Goal: Information Seeking & Learning: Understand process/instructions

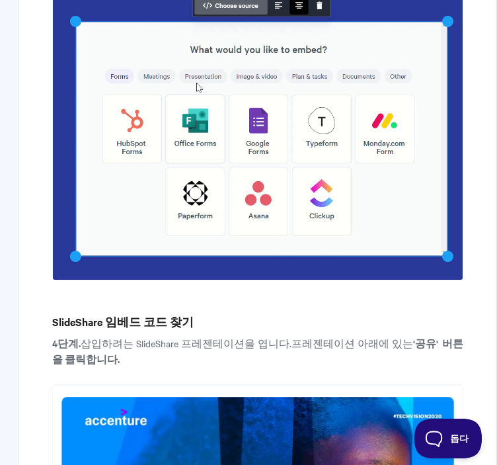
scroll to position [1984, 0]
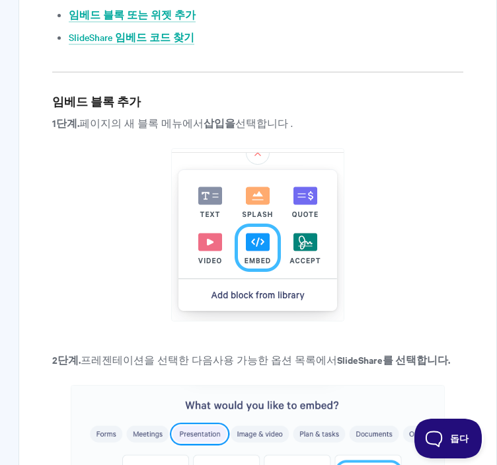
scroll to position [463, 0]
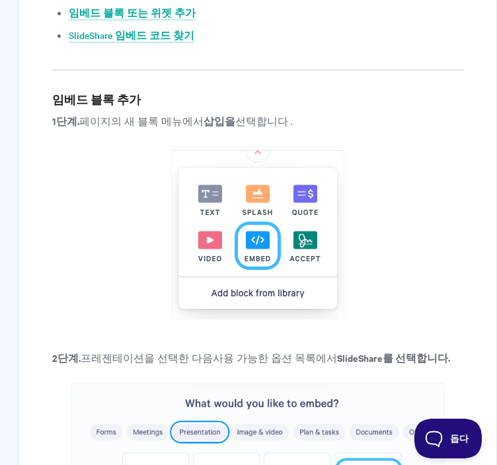
scroll to position [397, 0]
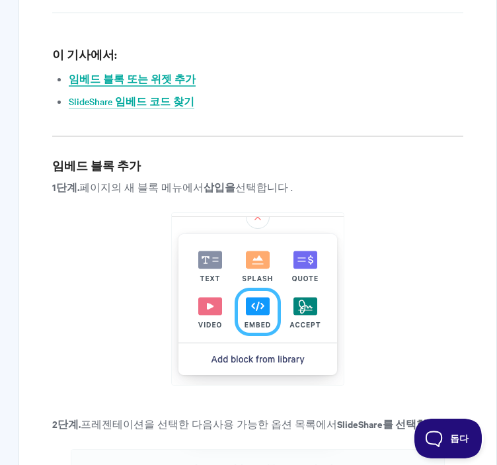
click at [172, 72] on font "임베드 블록 또는 위젯 추가" at bounding box center [132, 78] width 127 height 13
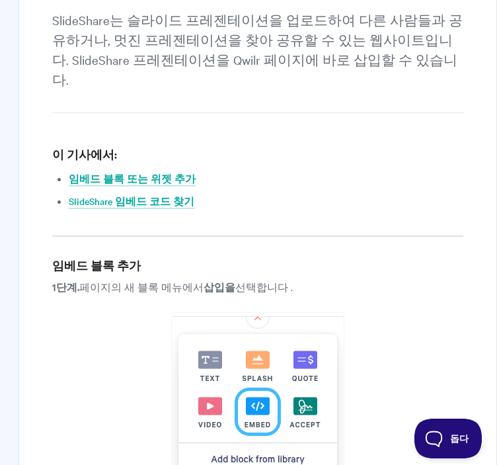
scroll to position [269, 0]
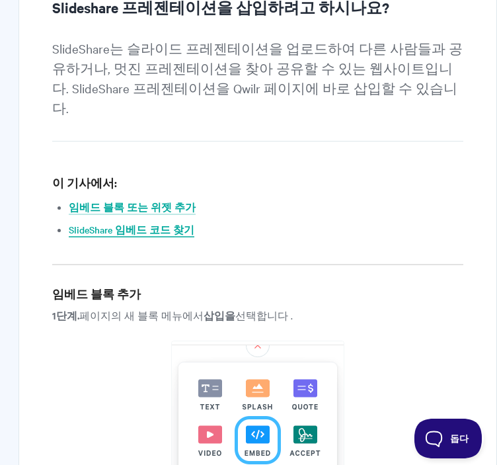
click at [166, 223] on font "SlideShare 임베드 코드 찾기" at bounding box center [132, 229] width 126 height 13
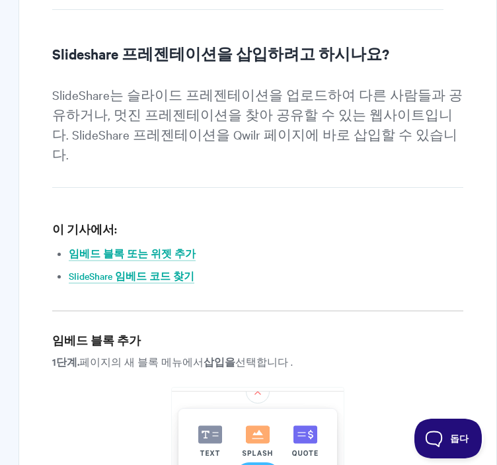
scroll to position [198, 0]
